Goal: Task Accomplishment & Management: Use online tool/utility

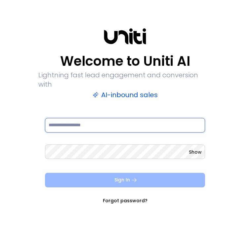
type input "**********"
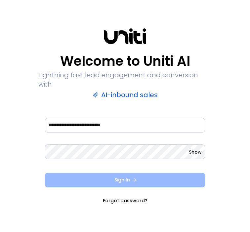
click at [111, 177] on button "Sign In" at bounding box center [125, 180] width 160 height 15
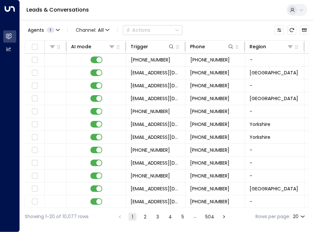
scroll to position [0, 452]
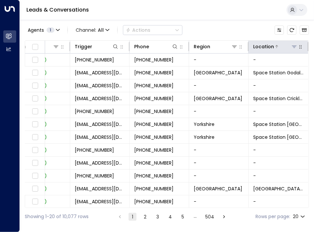
click at [249, 47] on icon at bounding box center [293, 46] width 5 height 5
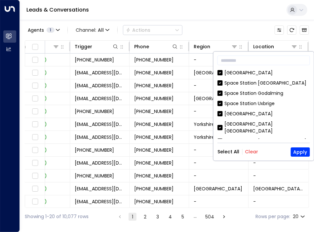
click at [249, 152] on button "Clear" at bounding box center [251, 151] width 13 height 5
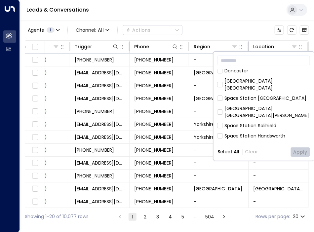
scroll to position [165, 0]
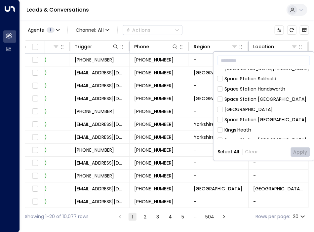
click at [222, 116] on div "Space Station [GEOGRAPHIC_DATA]" at bounding box center [263, 119] width 93 height 7
click at [249, 152] on button "Apply" at bounding box center [300, 151] width 19 height 9
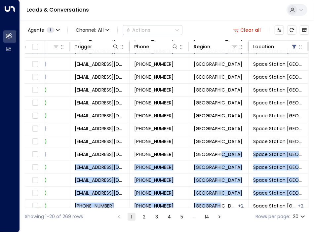
drag, startPoint x: 244, startPoint y: 205, endPoint x: 218, endPoint y: 206, distance: 25.8
click at [218, 206] on div "Lead Name Lead Email Last Interacted Status Company Name Product # of people AI…" at bounding box center [167, 124] width 284 height 168
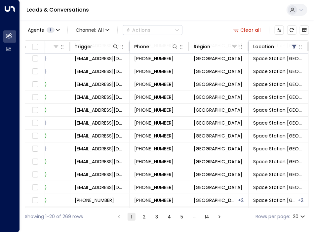
scroll to position [104, 452]
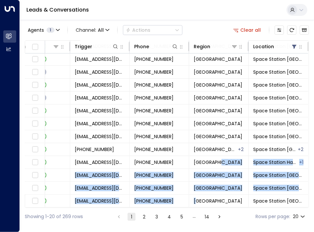
drag, startPoint x: 218, startPoint y: 206, endPoint x: 194, endPoint y: 207, distance: 23.8
click at [194, 207] on div "Lead Name Lead Email Last Interacted Status Company Name Product # of people AI…" at bounding box center [167, 124] width 284 height 168
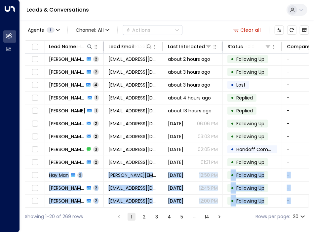
scroll to position [104, 0]
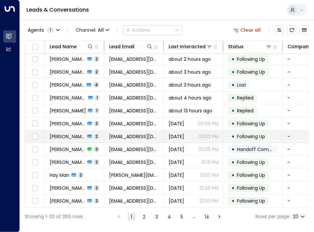
click at [215, 133] on p "03:03 PM" at bounding box center [208, 136] width 20 height 7
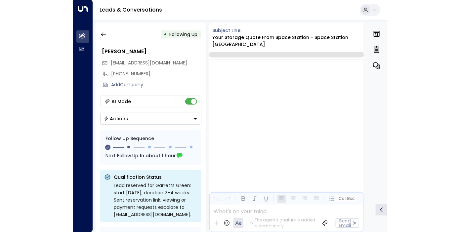
scroll to position [688, 0]
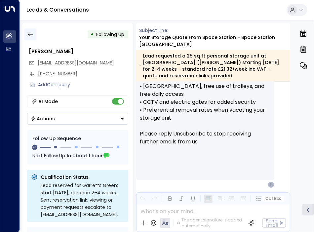
click at [29, 34] on icon "button" at bounding box center [30, 34] width 5 height 4
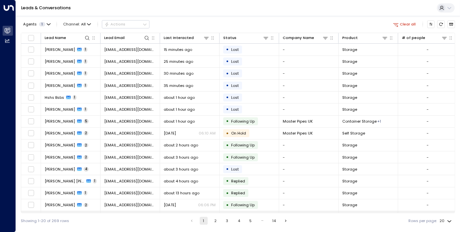
drag, startPoint x: 238, startPoint y: 210, endPoint x: 266, endPoint y: 210, distance: 28.1
click at [249, 211] on td "• Following Up" at bounding box center [248, 217] width 59 height 12
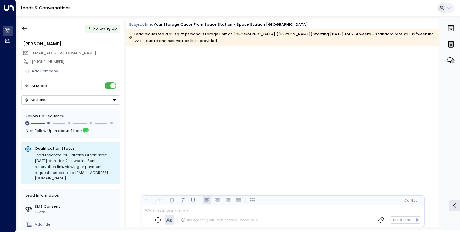
scroll to position [408, 0]
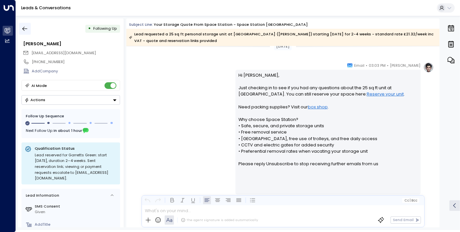
click at [26, 28] on icon "button" at bounding box center [24, 28] width 7 height 7
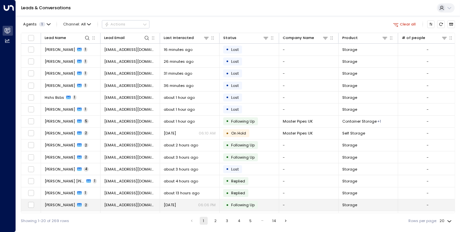
click at [149, 209] on td "[EMAIL_ADDRESS][DOMAIN_NAME]" at bounding box center [129, 205] width 59 height 12
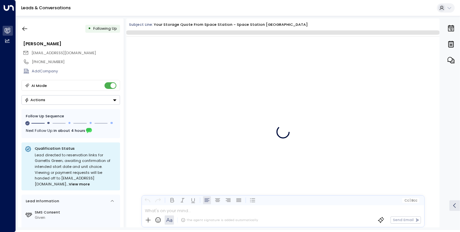
scroll to position [399, 0]
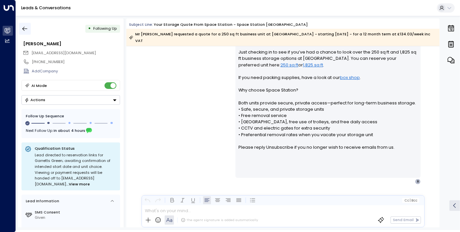
click at [25, 29] on icon "button" at bounding box center [24, 28] width 7 height 7
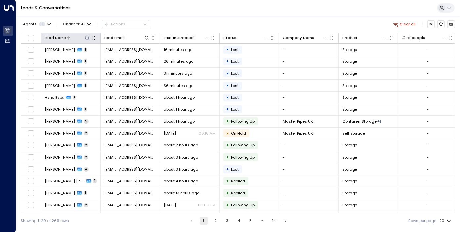
click at [86, 40] on icon at bounding box center [87, 37] width 5 height 5
type input "*****"
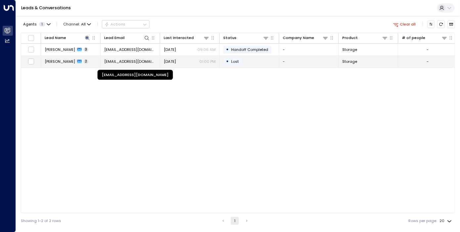
click at [154, 63] on span "[EMAIL_ADDRESS][DOMAIN_NAME]" at bounding box center [130, 61] width 52 height 5
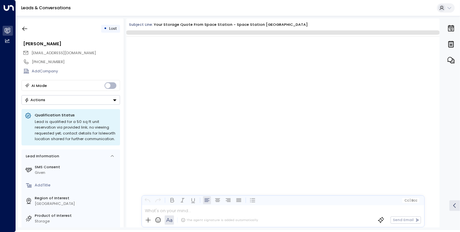
scroll to position [462, 0]
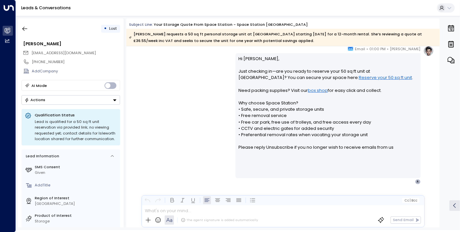
click at [93, 29] on div "• Lost" at bounding box center [70, 29] width 98 height 12
click at [26, 29] on icon "button" at bounding box center [24, 28] width 7 height 7
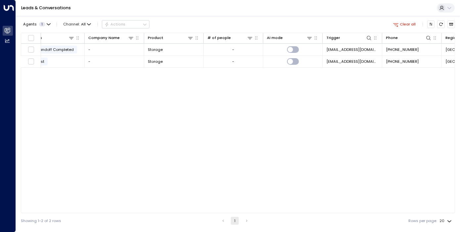
scroll to position [0, 301]
